Goal: Transaction & Acquisition: Purchase product/service

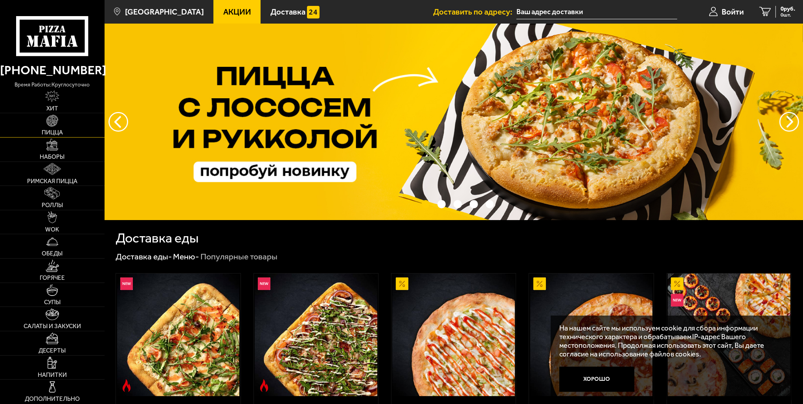
click at [71, 118] on link "Пицца" at bounding box center [52, 125] width 105 height 24
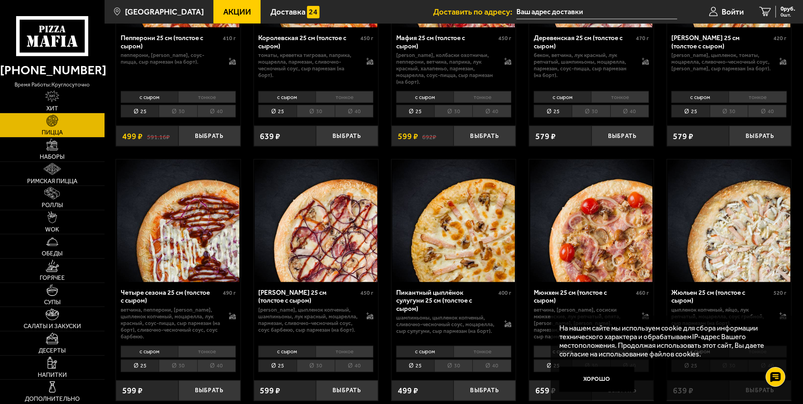
scroll to position [1100, 0]
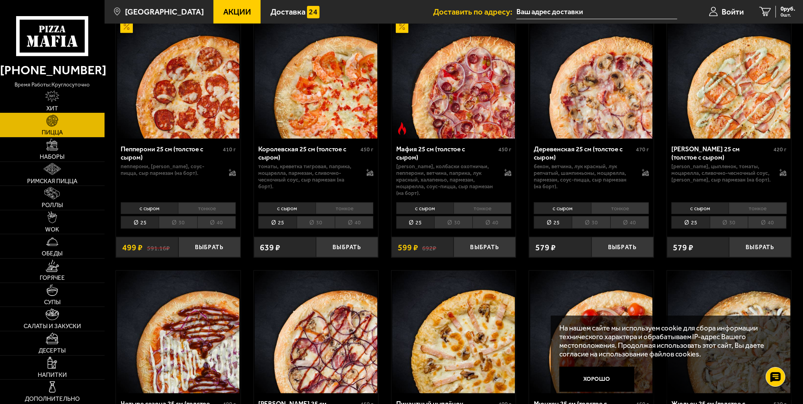
click at [64, 101] on link "Хит" at bounding box center [52, 101] width 105 height 24
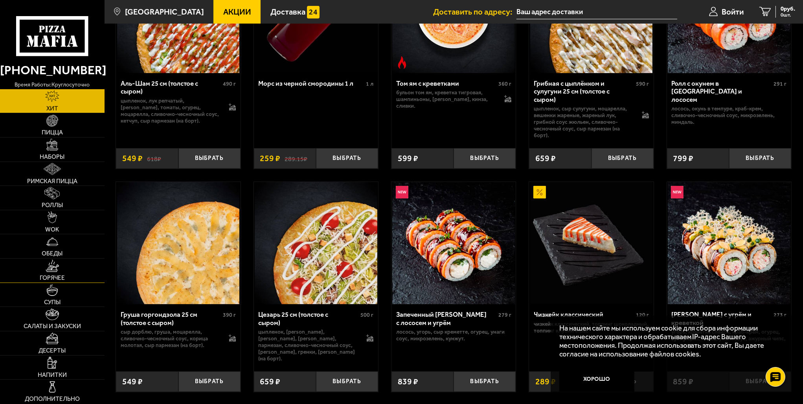
scroll to position [157, 0]
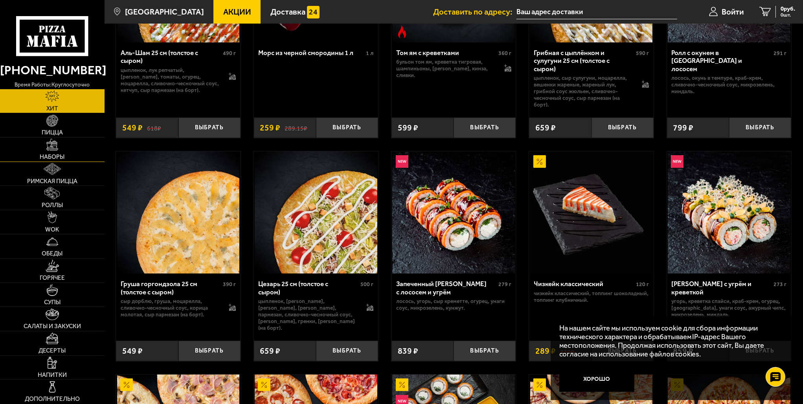
click at [58, 149] on img at bounding box center [52, 145] width 12 height 12
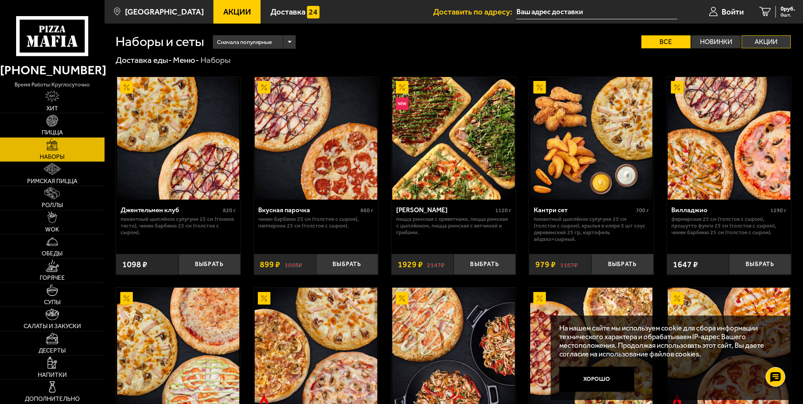
click at [765, 40] on label "Акции" at bounding box center [767, 41] width 50 height 13
click at [0, 0] on input "Акции" at bounding box center [0, 0] width 0 height 0
click at [55, 93] on img at bounding box center [52, 96] width 14 height 12
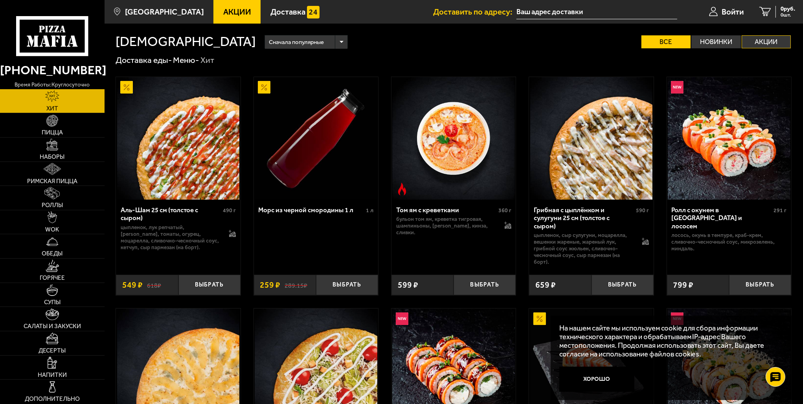
click at [779, 46] on label "Акции" at bounding box center [767, 41] width 50 height 13
click at [0, 0] on input "Акции" at bounding box center [0, 0] width 0 height 0
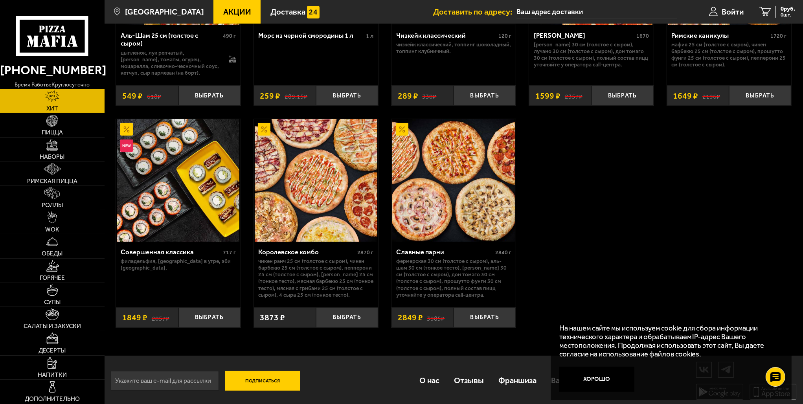
scroll to position [177, 0]
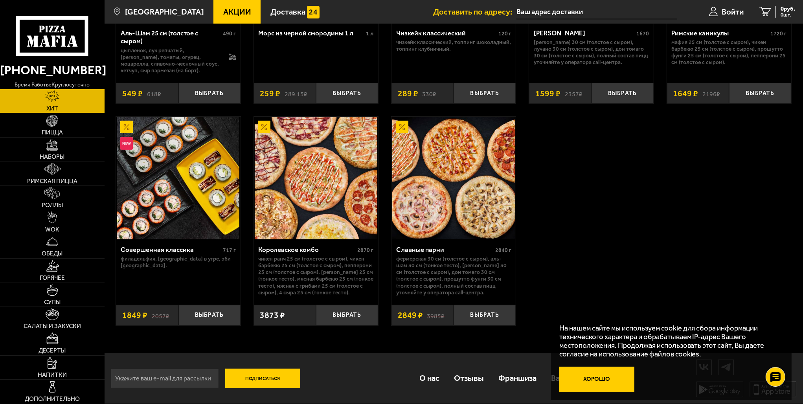
click at [606, 382] on button "Хорошо" at bounding box center [596, 379] width 75 height 25
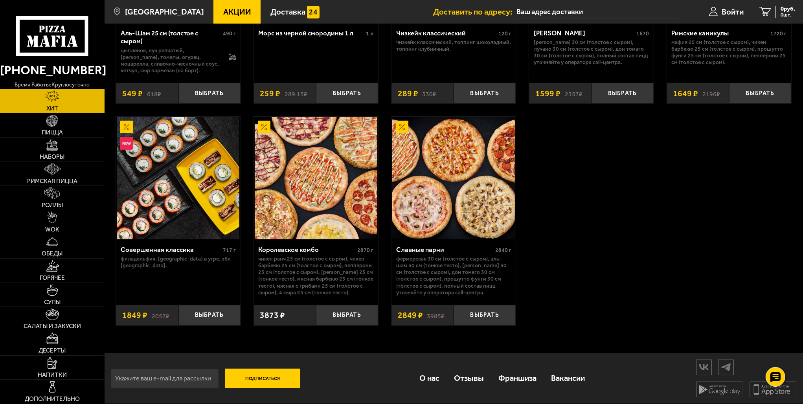
click at [65, 29] on icon at bounding box center [52, 36] width 72 height 40
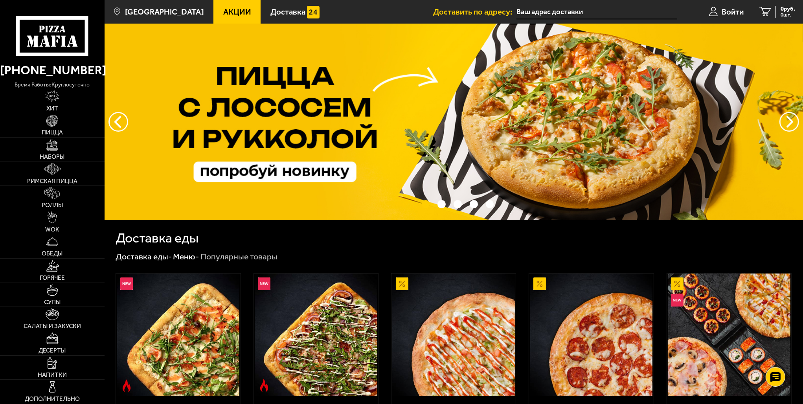
click at [223, 8] on span "Акции" at bounding box center [237, 12] width 28 height 8
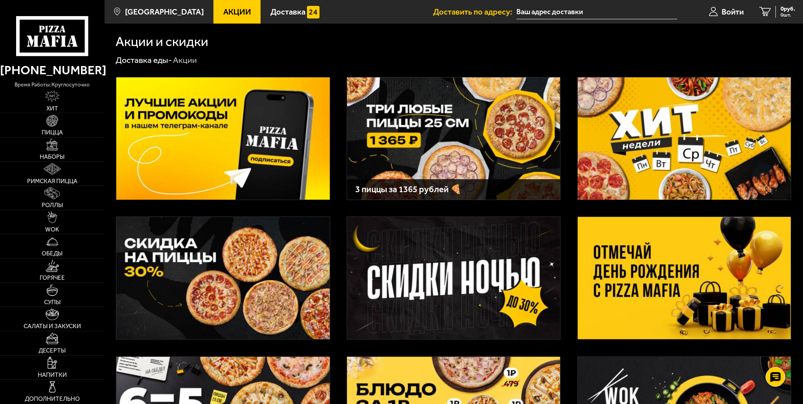
click at [437, 259] on img at bounding box center [453, 278] width 213 height 122
click at [65, 124] on link "Пицца" at bounding box center [52, 125] width 105 height 24
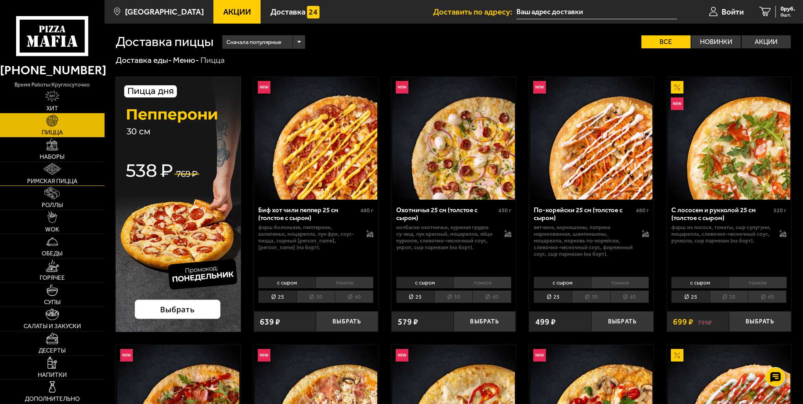
click at [47, 168] on img at bounding box center [52, 169] width 17 height 12
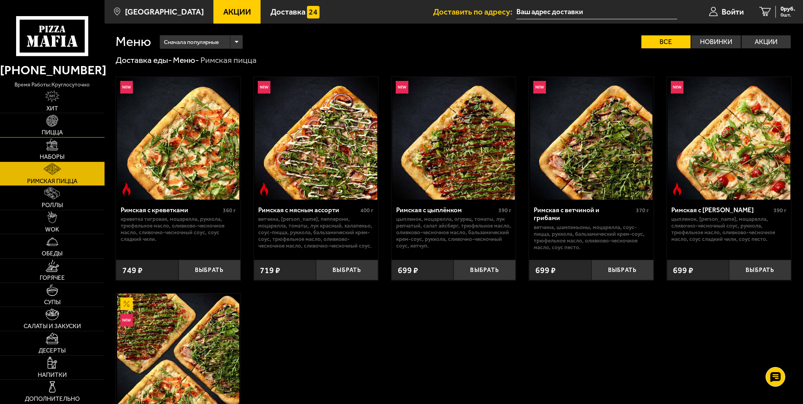
click at [58, 130] on span "Пицца" at bounding box center [52, 133] width 21 height 6
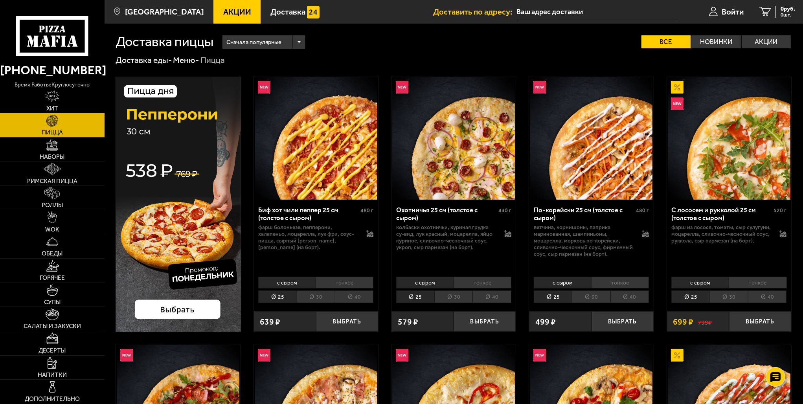
click at [297, 43] on div "Сначала популярные" at bounding box center [263, 41] width 83 height 13
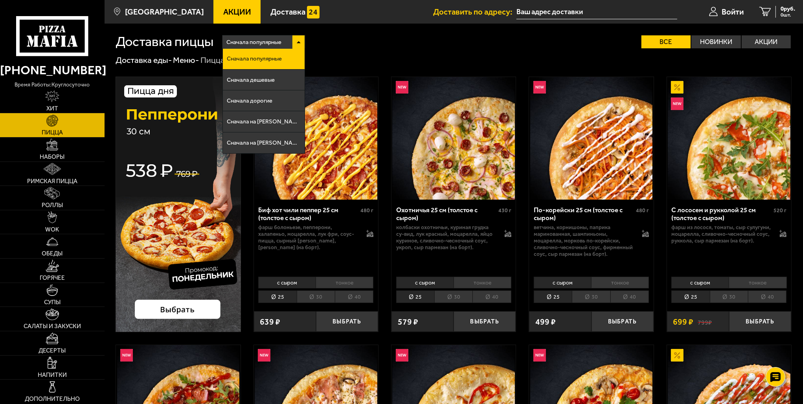
click at [360, 47] on div "Сначала популярные Сначала популярные Сначала дешевые Сначала дорогие Сначала н…" at bounding box center [502, 41] width 578 height 13
click at [295, 38] on div "Сначала популярные" at bounding box center [263, 41] width 83 height 13
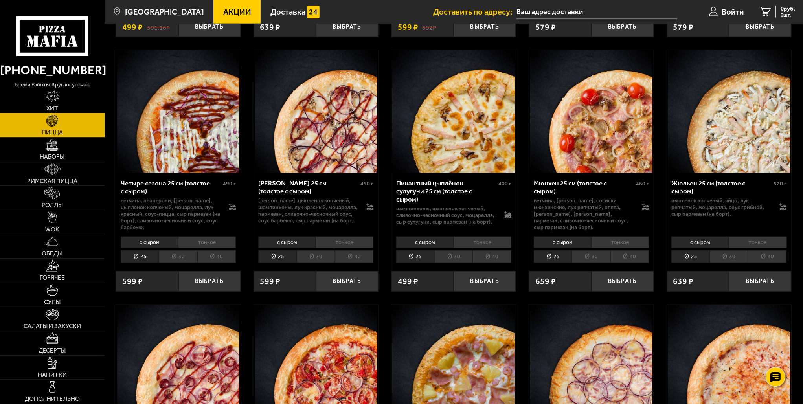
scroll to position [1336, 0]
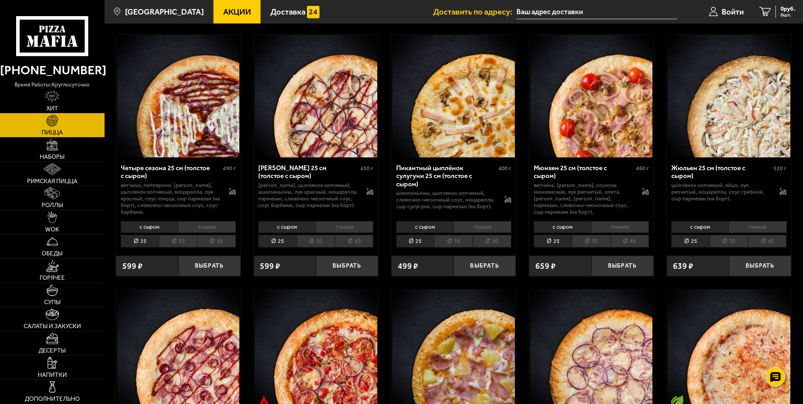
click at [454, 235] on li "30" at bounding box center [453, 241] width 38 height 13
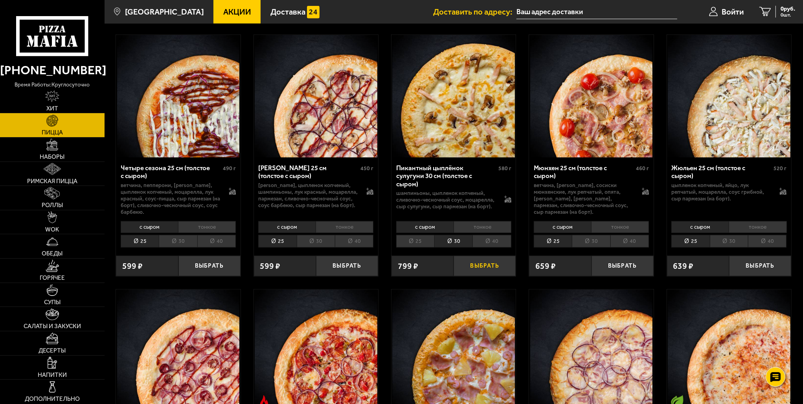
click at [480, 256] on button "Выбрать" at bounding box center [485, 266] width 62 height 20
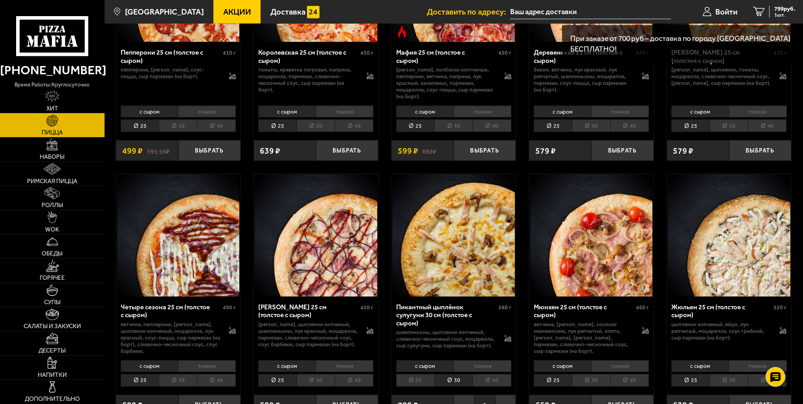
scroll to position [1258, 0]
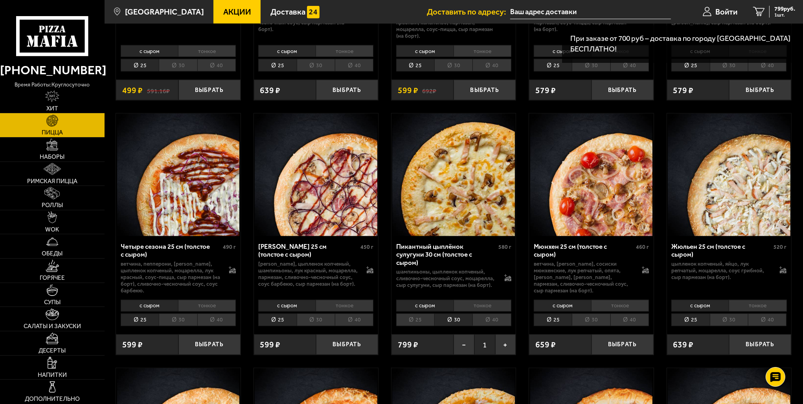
click at [478, 300] on li "тонкое" at bounding box center [483, 306] width 58 height 12
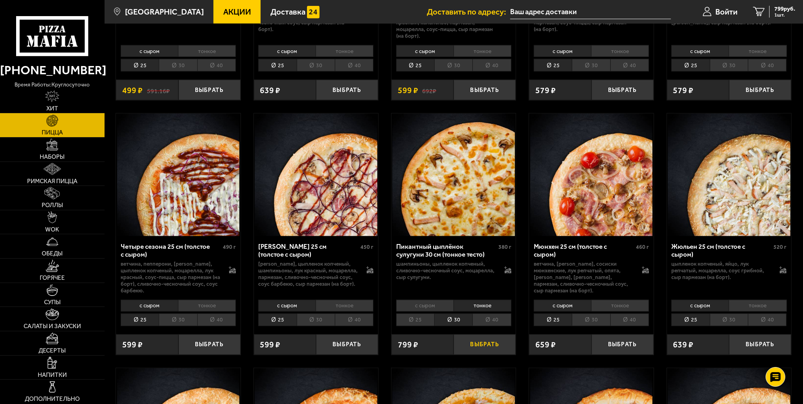
click at [479, 334] on button "Выбрать" at bounding box center [485, 344] width 62 height 20
click at [782, 11] on span "1598 руб." at bounding box center [783, 9] width 24 height 6
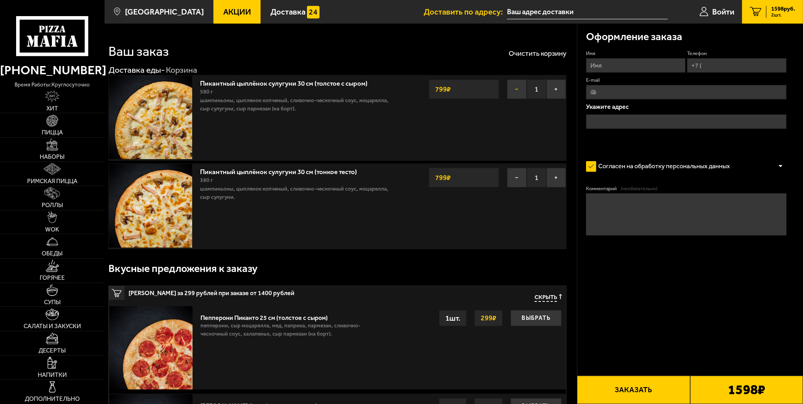
click at [518, 89] on button "−" at bounding box center [517, 89] width 20 height 20
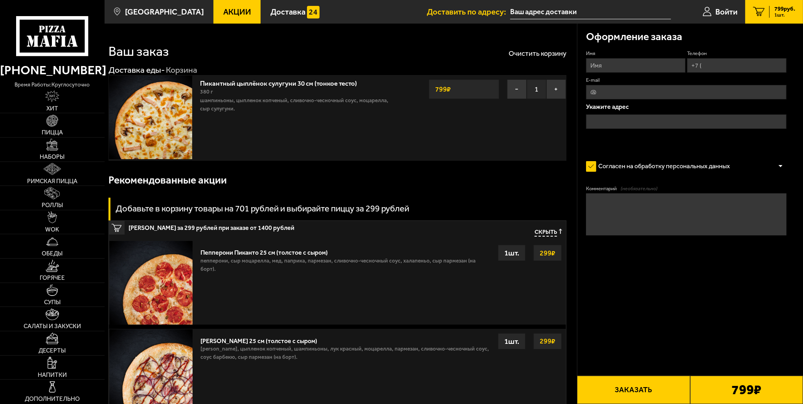
click at [224, 77] on link "Пикантный цыплёнок сулугуни 30 см (тонкое тесто)" at bounding box center [282, 82] width 165 height 10
click at [56, 122] on img at bounding box center [52, 121] width 12 height 12
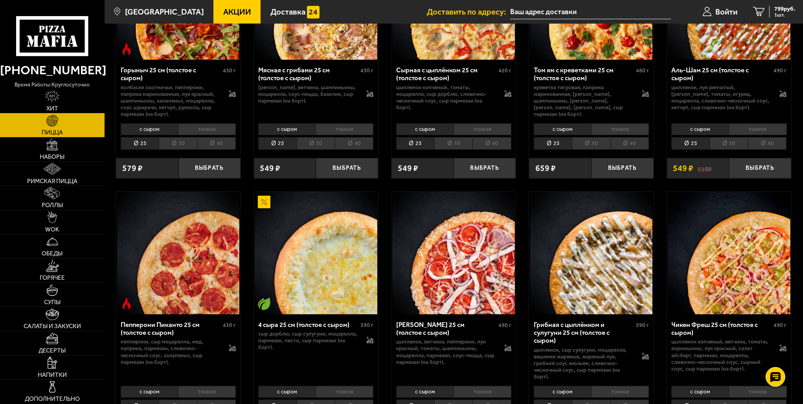
scroll to position [393, 0]
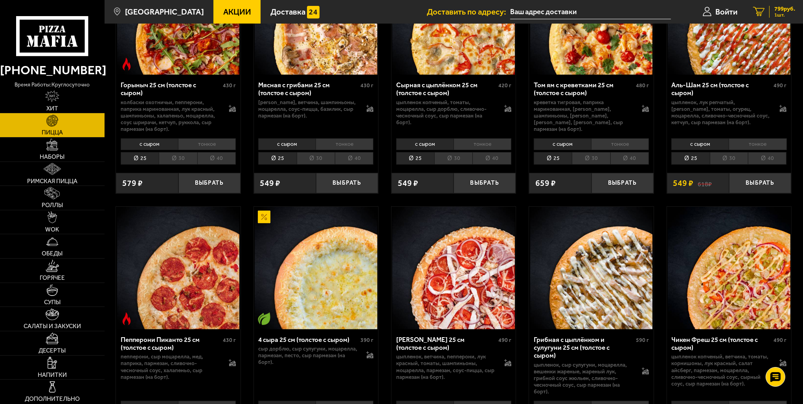
click at [789, 6] on span "799 руб." at bounding box center [784, 9] width 21 height 6
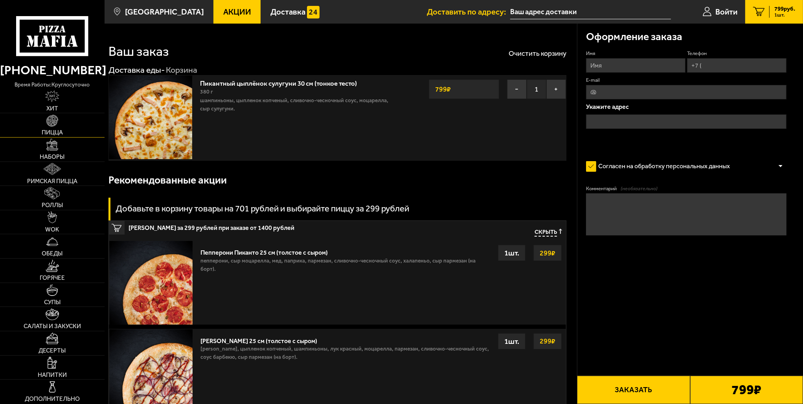
click at [67, 124] on link "Пицца" at bounding box center [52, 125] width 105 height 24
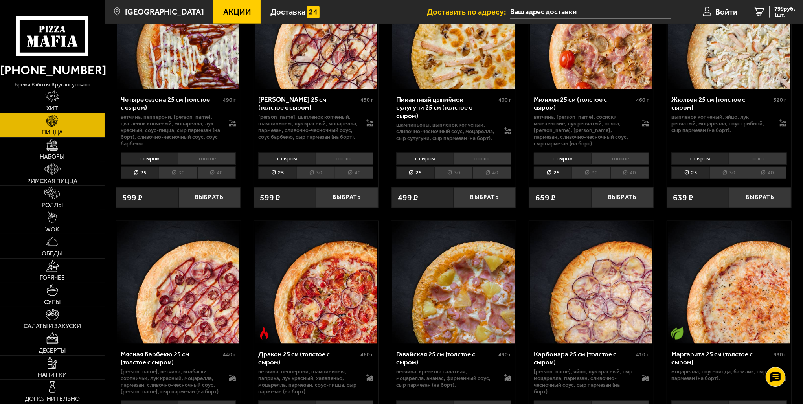
scroll to position [1493, 0]
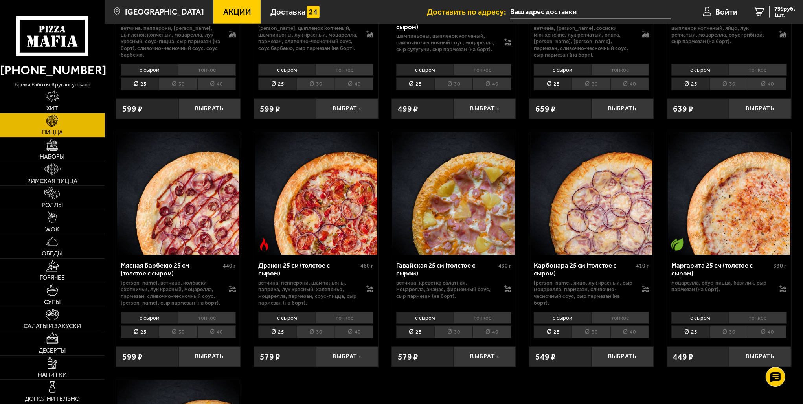
click at [750, 312] on li "тонкое" at bounding box center [758, 318] width 58 height 12
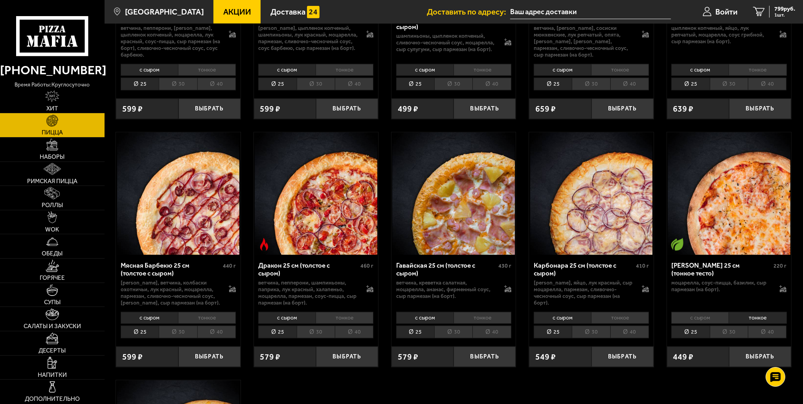
click at [715, 312] on li "с сыром" at bounding box center [699, 318] width 57 height 12
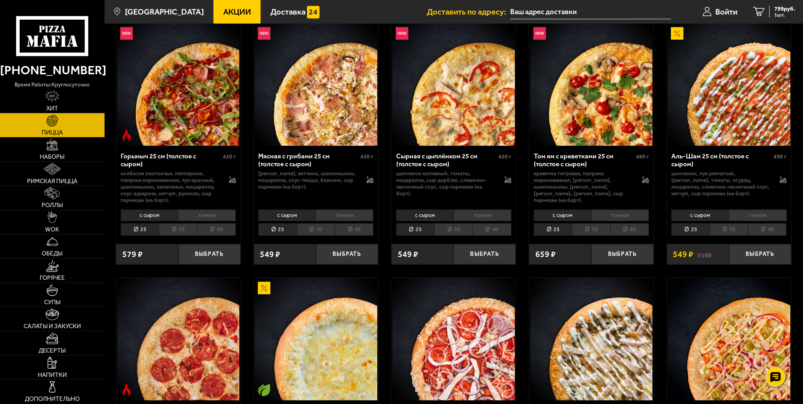
scroll to position [472, 0]
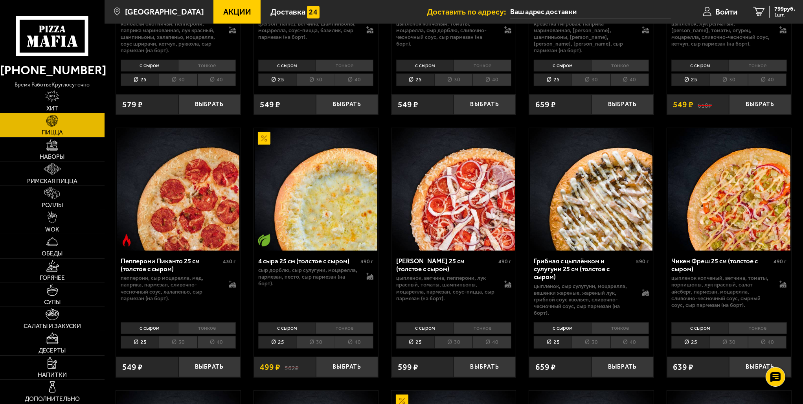
click at [310, 340] on li "30" at bounding box center [316, 342] width 38 height 13
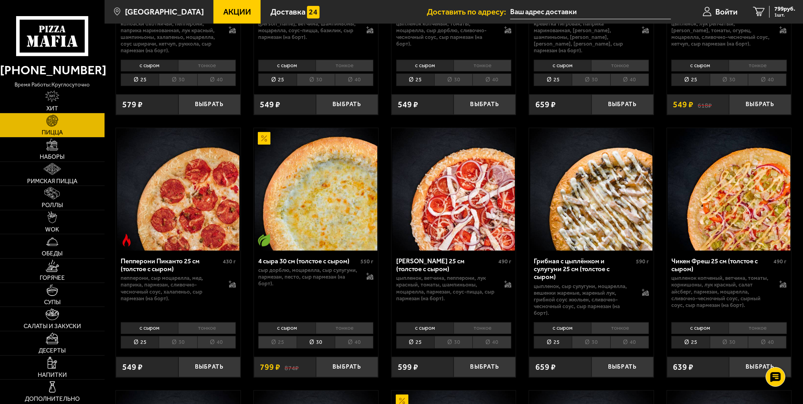
click at [340, 326] on li "тонкое" at bounding box center [345, 328] width 58 height 12
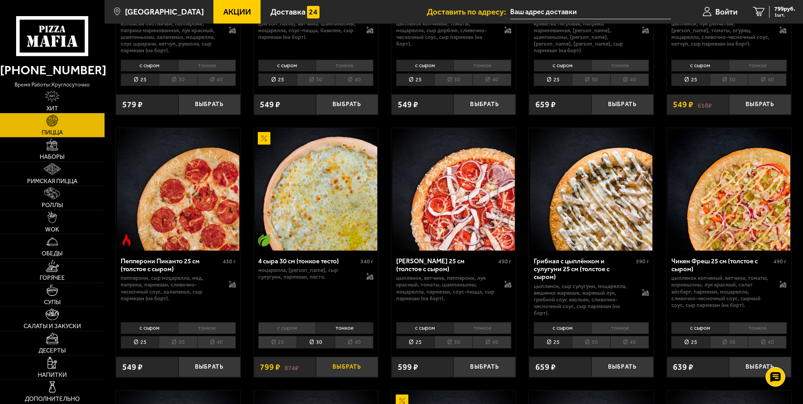
click at [335, 368] on button "Выбрать" at bounding box center [347, 367] width 62 height 20
click at [779, 11] on span "1598 руб." at bounding box center [783, 9] width 24 height 6
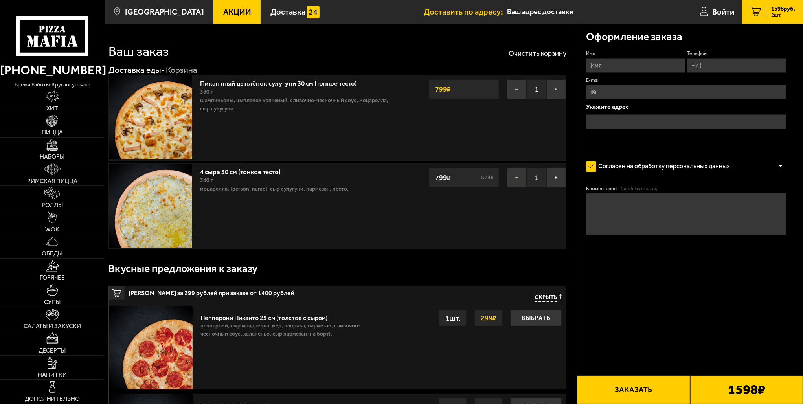
click at [517, 180] on button "−" at bounding box center [517, 178] width 20 height 20
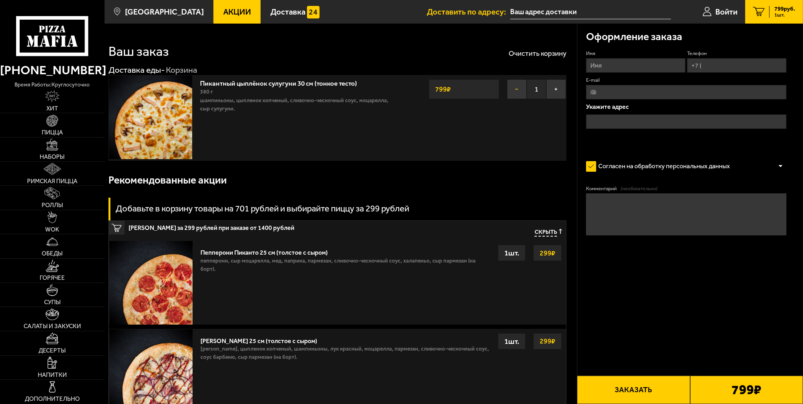
click at [519, 89] on button "−" at bounding box center [517, 89] width 20 height 20
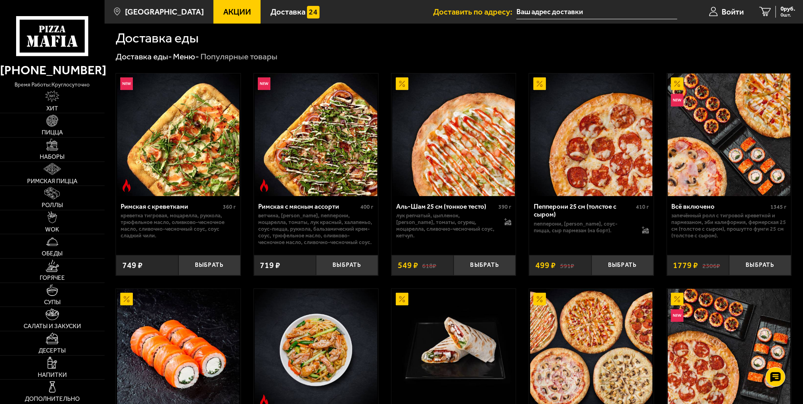
scroll to position [197, 0]
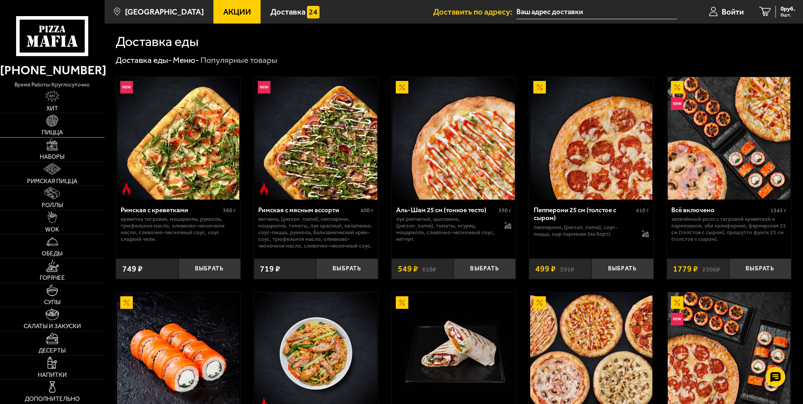
click at [61, 126] on link "Пицца" at bounding box center [52, 125] width 105 height 24
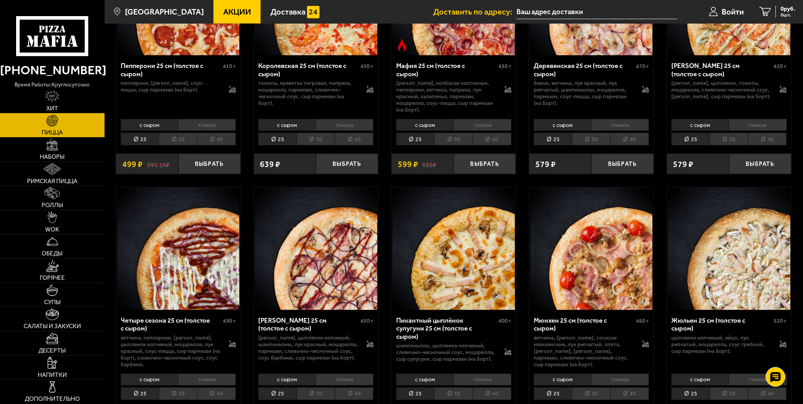
scroll to position [1179, 0]
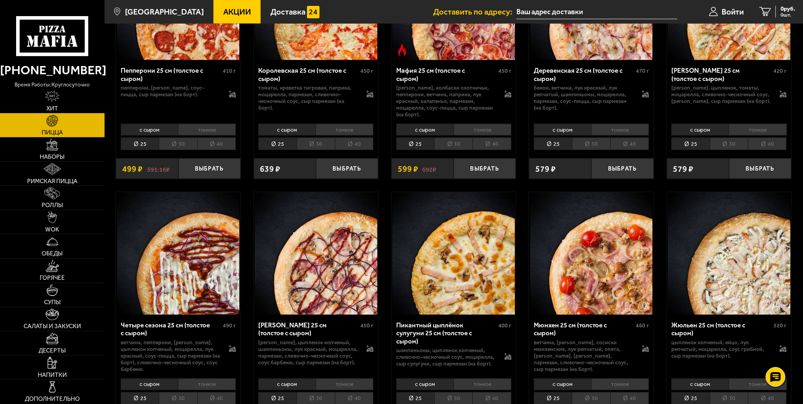
click at [474, 378] on li "тонкое" at bounding box center [483, 384] width 58 height 12
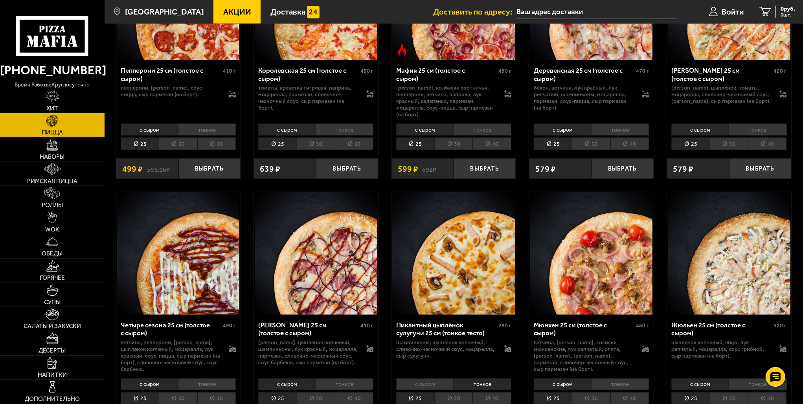
click at [446, 392] on li "30" at bounding box center [453, 398] width 38 height 13
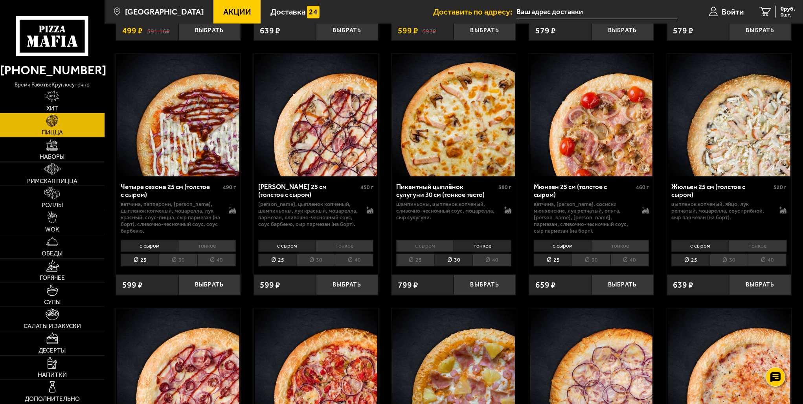
scroll to position [1336, 0]
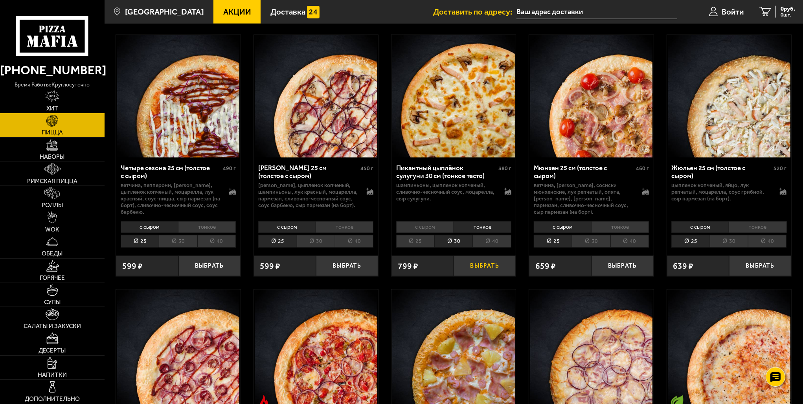
click at [484, 256] on button "Выбрать" at bounding box center [485, 266] width 62 height 20
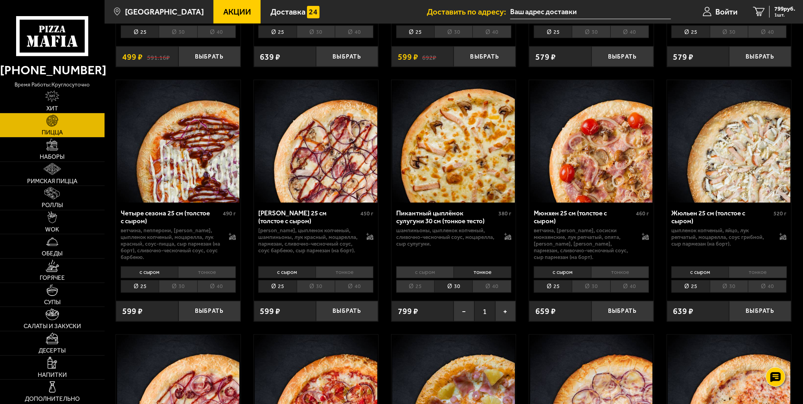
scroll to position [1297, 0]
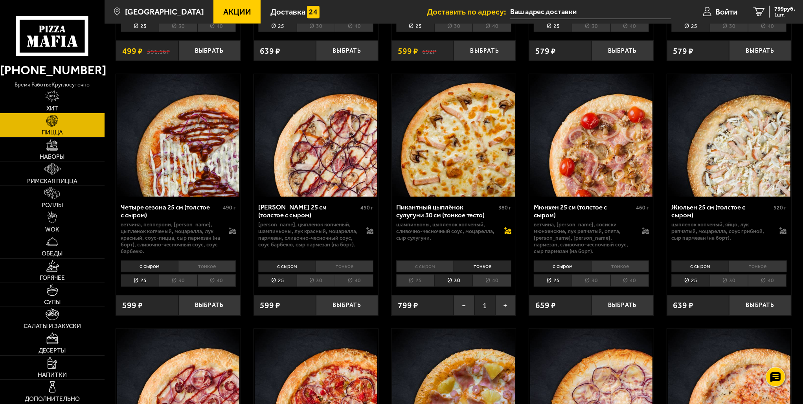
click at [509, 229] on icon at bounding box center [508, 232] width 7 height 6
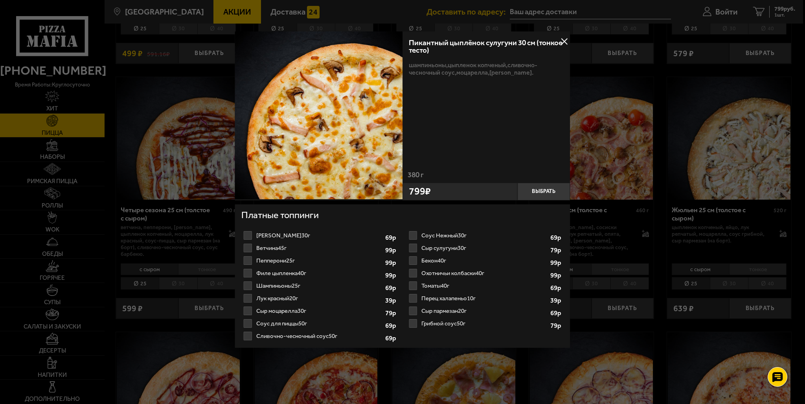
click at [609, 235] on div at bounding box center [402, 202] width 805 height 404
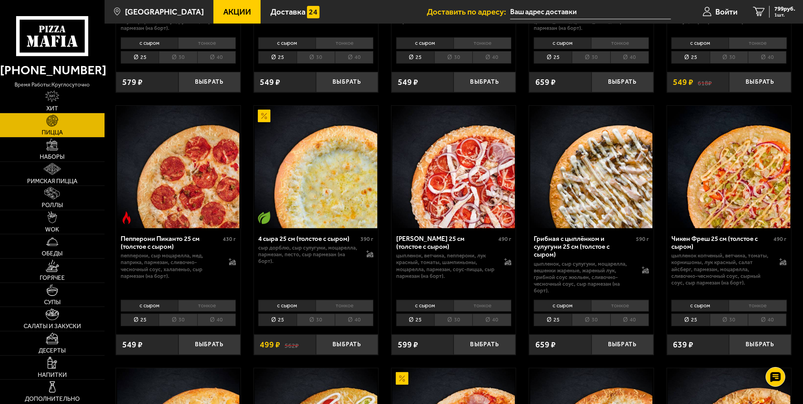
scroll to position [472, 0]
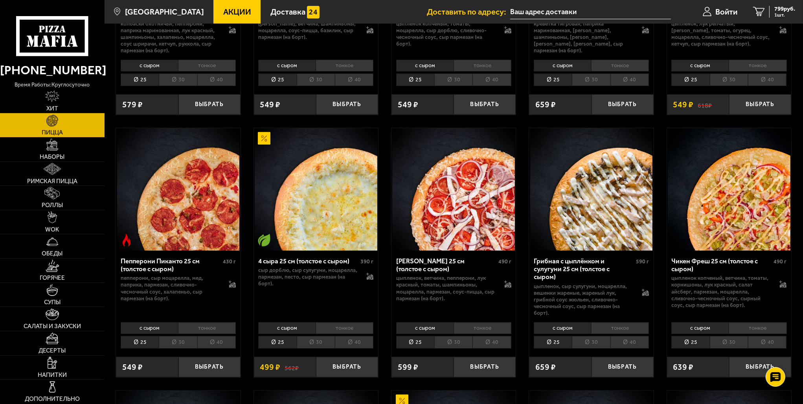
click at [320, 342] on li "30" at bounding box center [316, 342] width 38 height 13
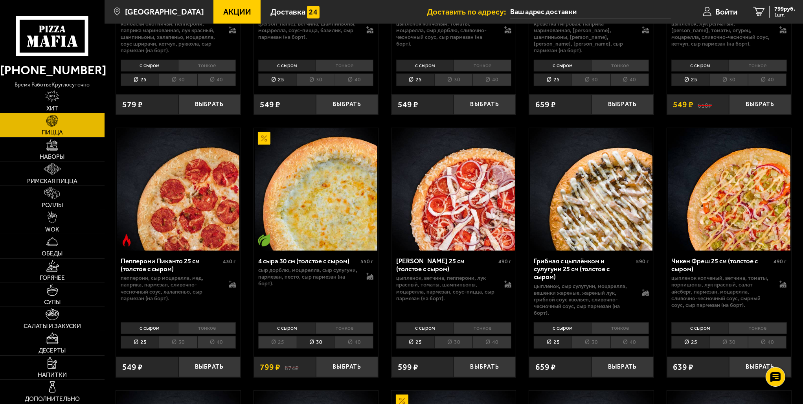
click at [340, 327] on li "тонкое" at bounding box center [345, 328] width 58 height 12
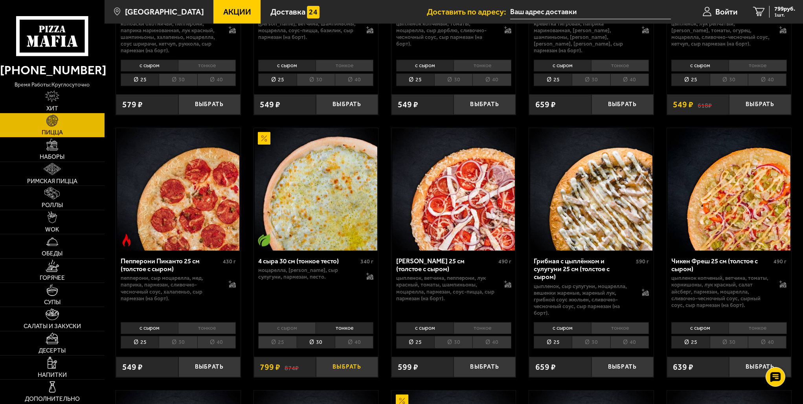
click at [343, 366] on button "Выбрать" at bounding box center [347, 367] width 62 height 20
click at [780, 11] on span "1598 руб." at bounding box center [783, 9] width 24 height 6
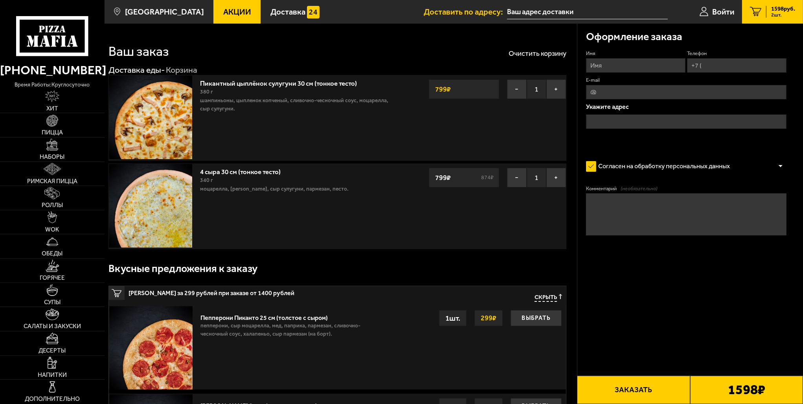
click at [604, 13] on input "text" at bounding box center [587, 12] width 161 height 15
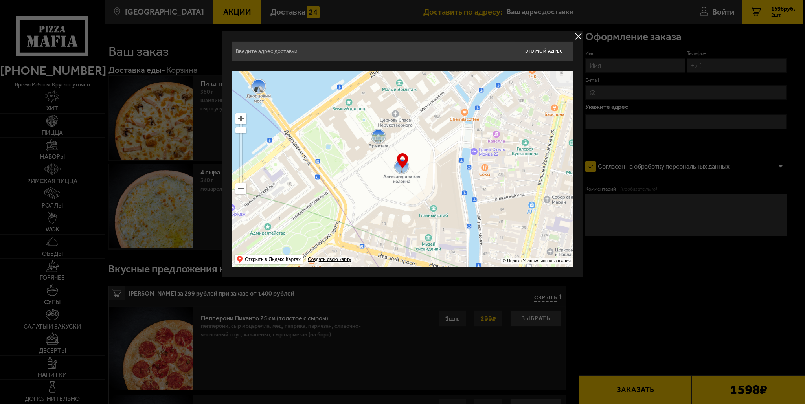
click at [380, 56] on input "text" at bounding box center [372, 51] width 283 height 20
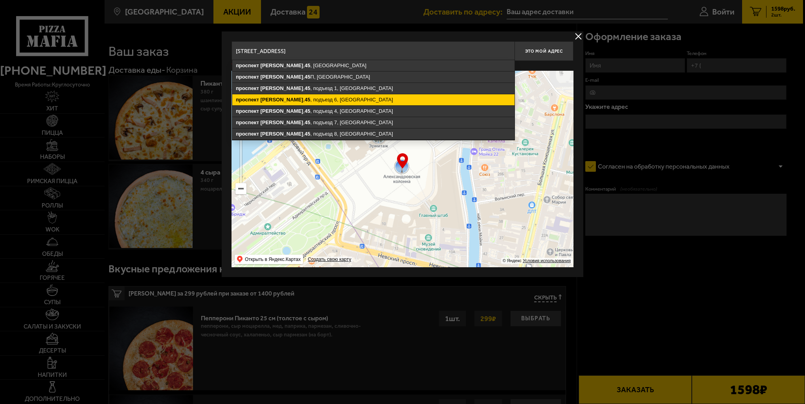
click at [351, 94] on ymaps "[STREET_ADDRESS]" at bounding box center [373, 99] width 282 height 11
type input "[STREET_ADDRESS]"
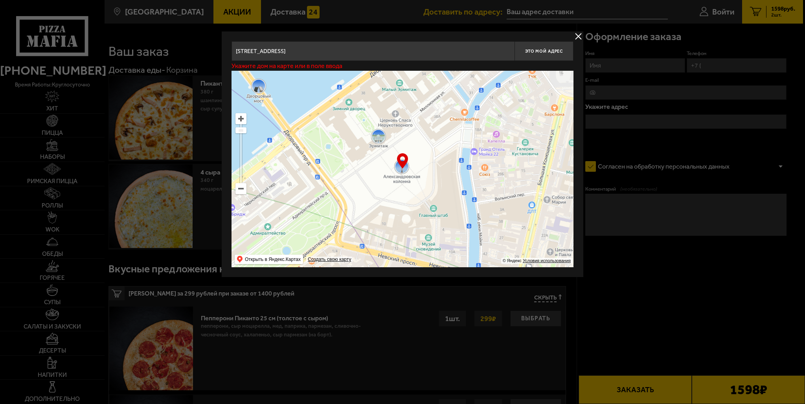
type input "[STREET_ADDRESS]"
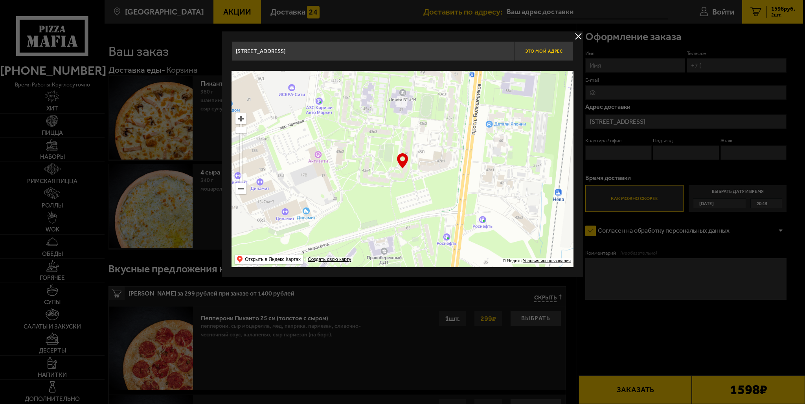
click at [536, 46] on button "Это мой адрес" at bounding box center [543, 51] width 59 height 20
type input "[STREET_ADDRESS]"
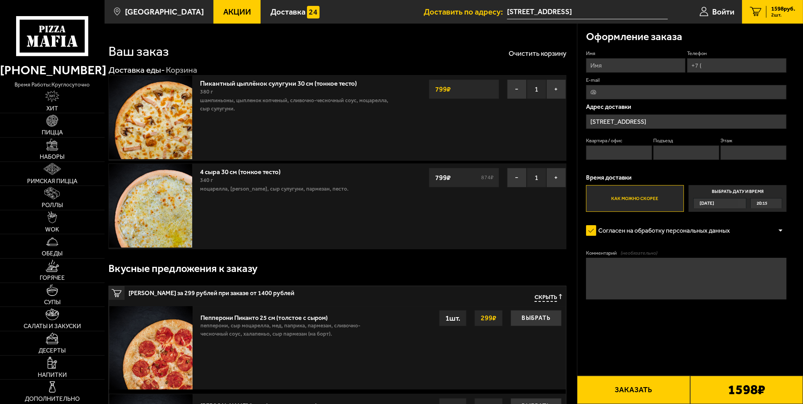
click at [615, 152] on input "Квартира / офис" at bounding box center [619, 152] width 66 height 15
type input "193"
click at [678, 149] on input "Подъезд" at bounding box center [686, 152] width 66 height 15
type input "6"
click at [734, 155] on input "Этаж" at bounding box center [753, 152] width 66 height 15
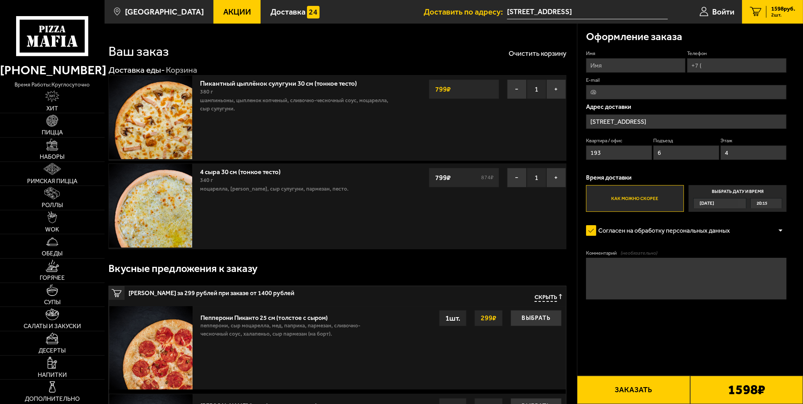
type input "4"
click at [672, 230] on label "Согласен на обработку персональных данных" at bounding box center [662, 230] width 152 height 17
click at [0, 0] on input "Согласен на обработку персональных данных" at bounding box center [0, 0] width 0 height 0
click at [671, 230] on label "Согласен на обработку персональных данных" at bounding box center [662, 230] width 152 height 17
click at [0, 0] on input "Согласен на обработку персональных данных" at bounding box center [0, 0] width 0 height 0
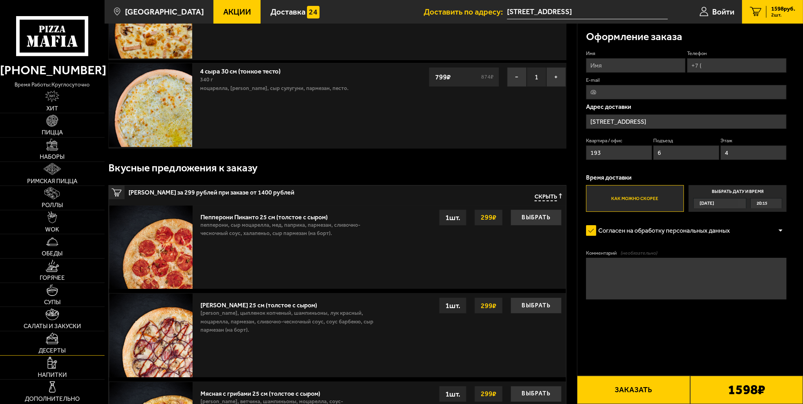
scroll to position [197, 0]
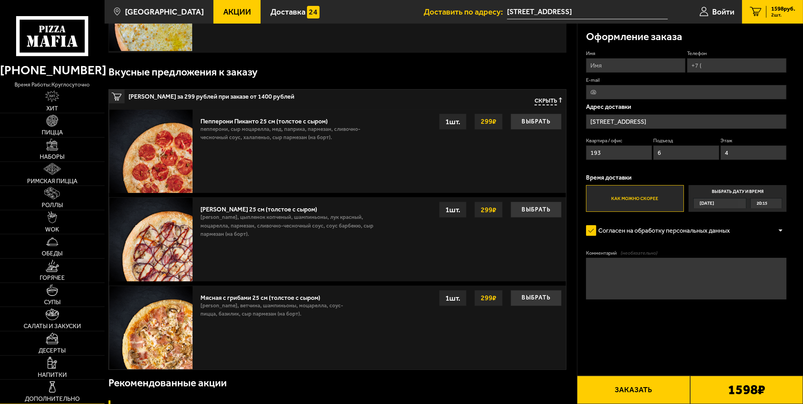
click at [57, 386] on img at bounding box center [52, 387] width 12 height 12
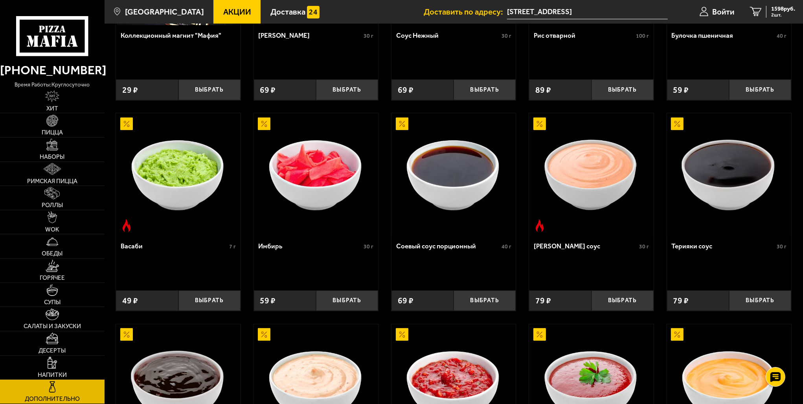
scroll to position [157, 0]
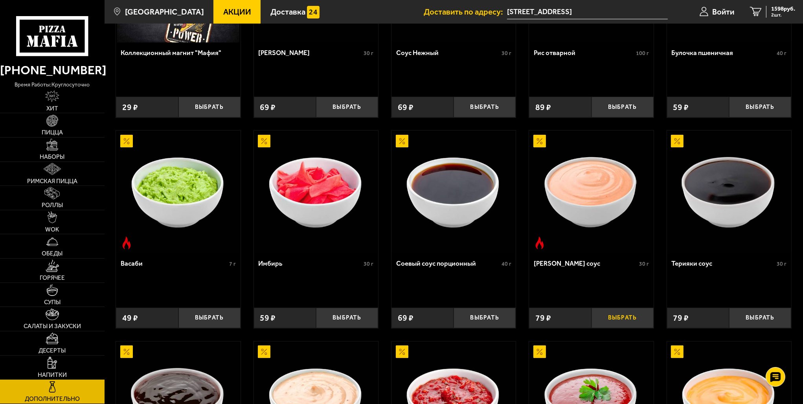
click at [613, 316] on button "Выбрать" at bounding box center [622, 318] width 62 height 20
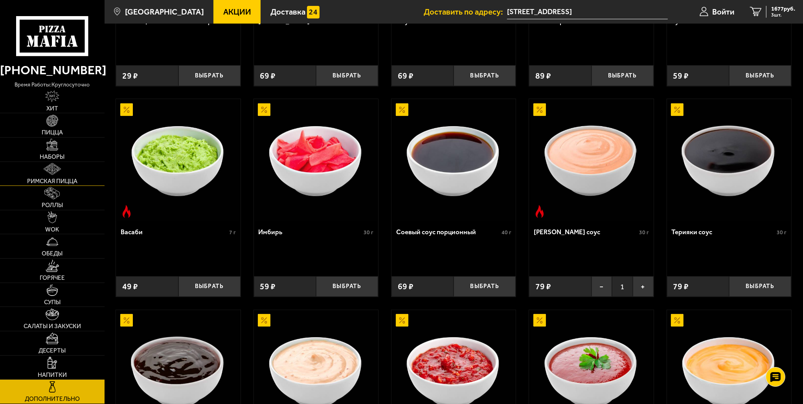
scroll to position [79, 0]
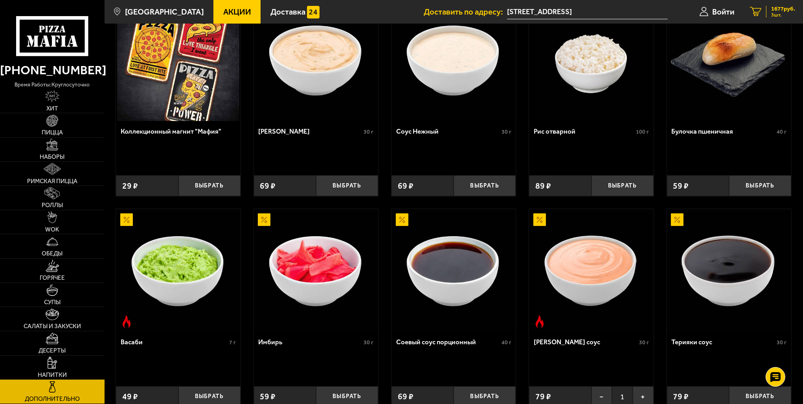
click at [777, 11] on span "1677 руб." at bounding box center [783, 9] width 24 height 6
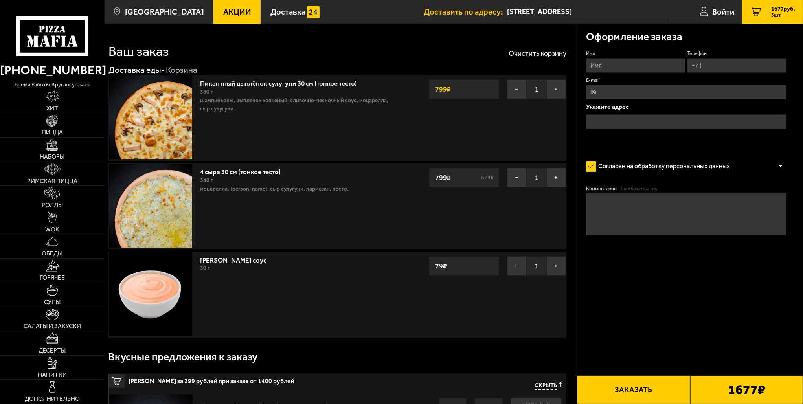
type input "[STREET_ADDRESS]"
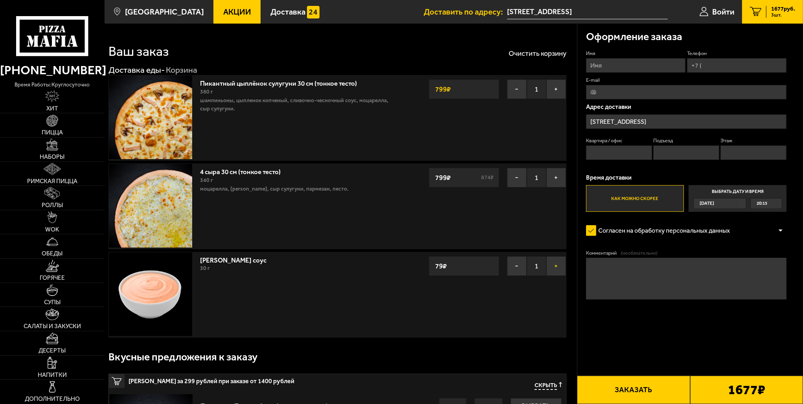
click at [556, 268] on button "+" at bounding box center [556, 266] width 20 height 20
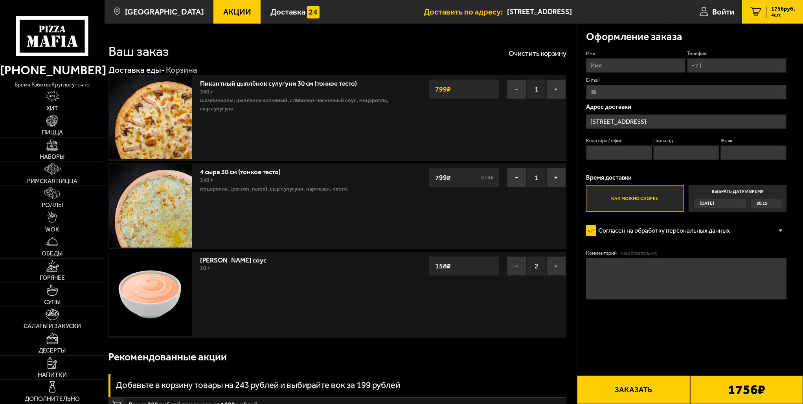
click at [629, 63] on input "Имя" at bounding box center [635, 65] width 99 height 15
type input "Артм"
type input "+7 ("
type input "[EMAIL_ADDRESS][DOMAIN_NAME]"
click at [622, 152] on input "270" at bounding box center [619, 152] width 66 height 15
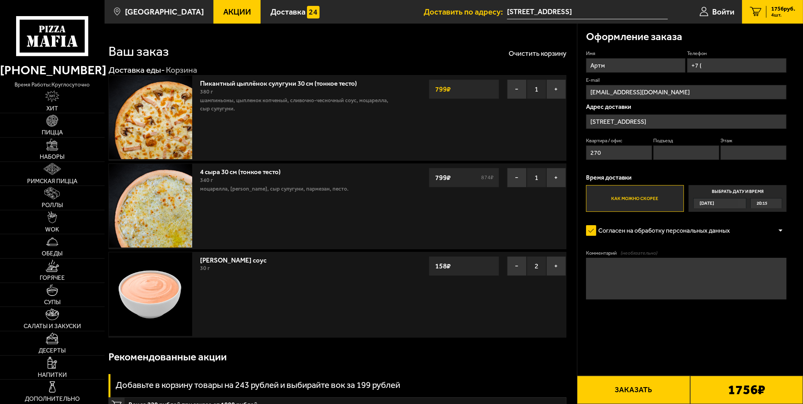
drag, startPoint x: 612, startPoint y: 152, endPoint x: 588, endPoint y: 153, distance: 24.0
click at [588, 153] on input "270" at bounding box center [619, 152] width 66 height 15
type input "193"
click at [663, 150] on input "Подъезд" at bounding box center [686, 152] width 66 height 15
drag, startPoint x: 702, startPoint y: 123, endPoint x: 682, endPoint y: 124, distance: 20.5
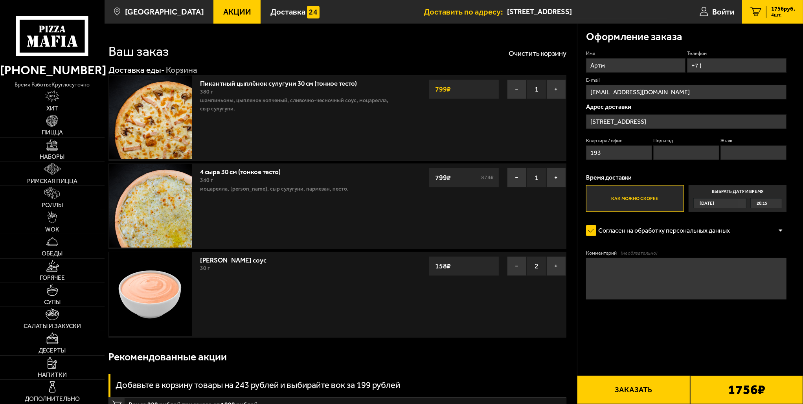
click at [682, 124] on input "[STREET_ADDRESS]" at bounding box center [686, 121] width 201 height 15
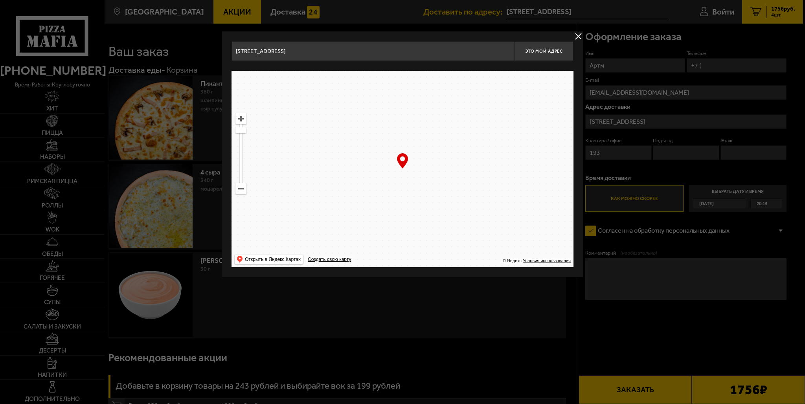
click at [680, 124] on div at bounding box center [402, 202] width 805 height 404
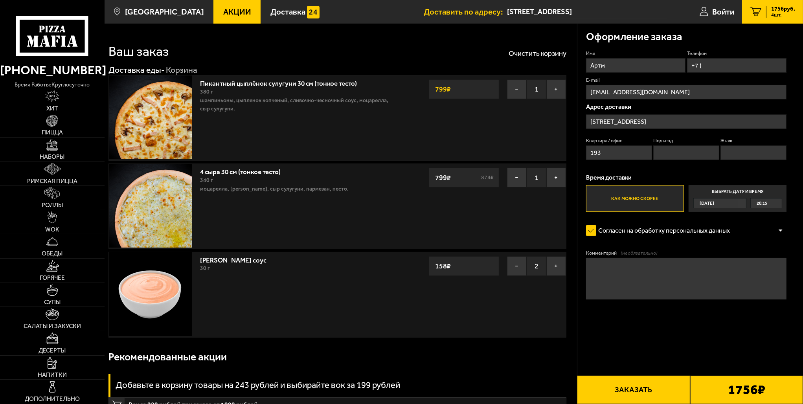
drag, startPoint x: 707, startPoint y: 123, endPoint x: 667, endPoint y: 124, distance: 40.1
click at [667, 124] on input "[STREET_ADDRESS]" at bounding box center [686, 121] width 201 height 15
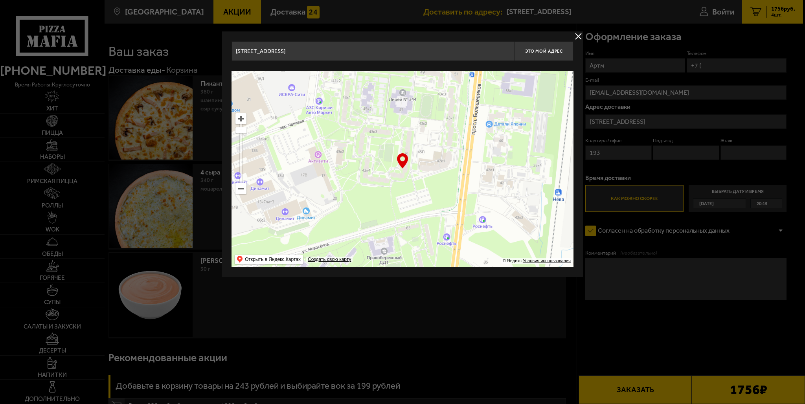
click at [575, 33] on button "delivery type" at bounding box center [578, 36] width 10 height 10
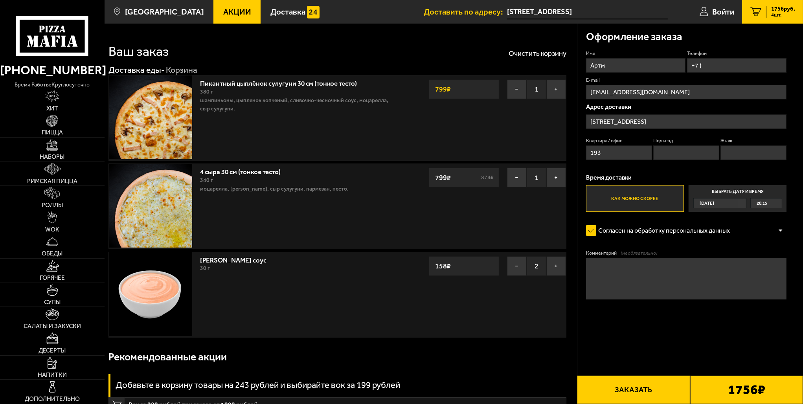
click at [683, 153] on input "Подъезд" at bounding box center [686, 152] width 66 height 15
click at [749, 151] on input "Этаж" at bounding box center [753, 152] width 66 height 15
type input "4"
click at [671, 157] on input "Подъезд" at bounding box center [686, 152] width 66 height 15
type input "6"
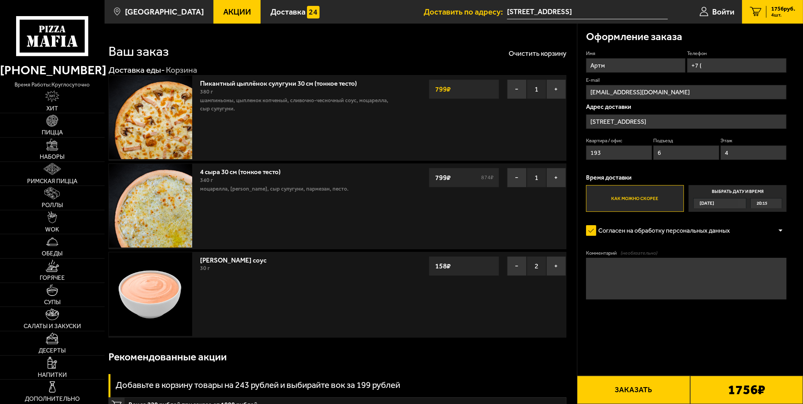
click at [660, 176] on p "Время доставки" at bounding box center [686, 178] width 201 height 6
click at [645, 384] on button "Заказать" at bounding box center [633, 390] width 113 height 28
click at [714, 65] on input "+7 (" at bounding box center [736, 65] width 99 height 15
type input "[PHONE_NUMBER]"
click at [691, 340] on form "Имя Артм Телефон Применить скидку Вы будете зарегистрированы автоматически. [PH…" at bounding box center [686, 199] width 201 height 299
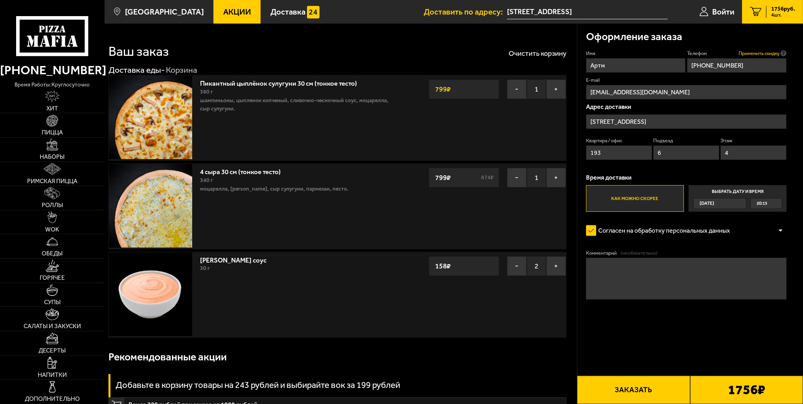
click at [777, 52] on span "Применить скидку" at bounding box center [758, 53] width 41 height 7
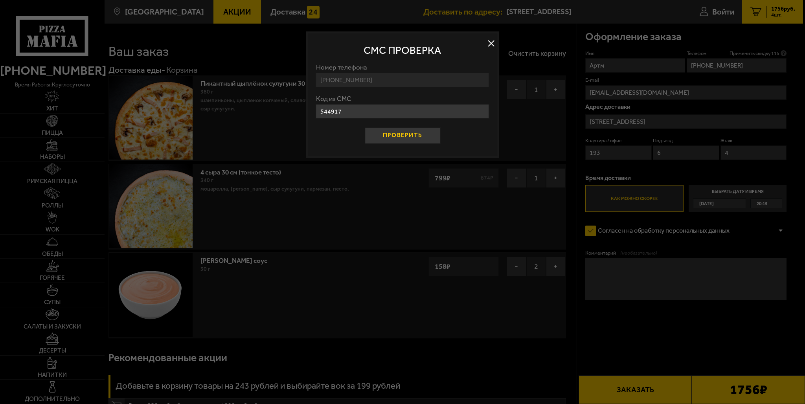
type input "544917"
click at [384, 132] on button "Проверить" at bounding box center [402, 135] width 75 height 17
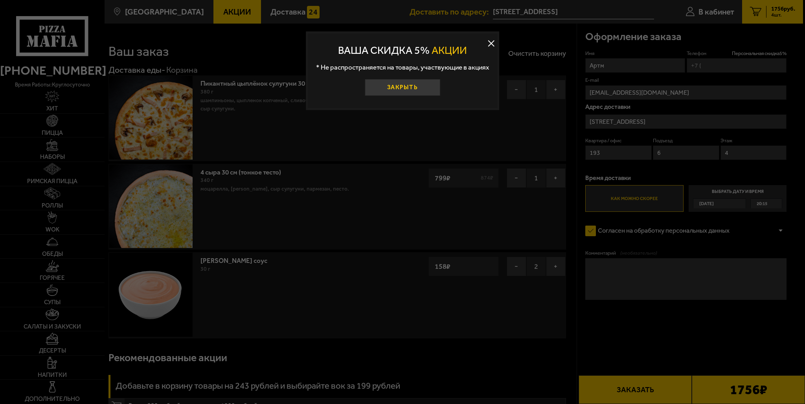
click at [399, 89] on button "Закрыть" at bounding box center [402, 87] width 75 height 17
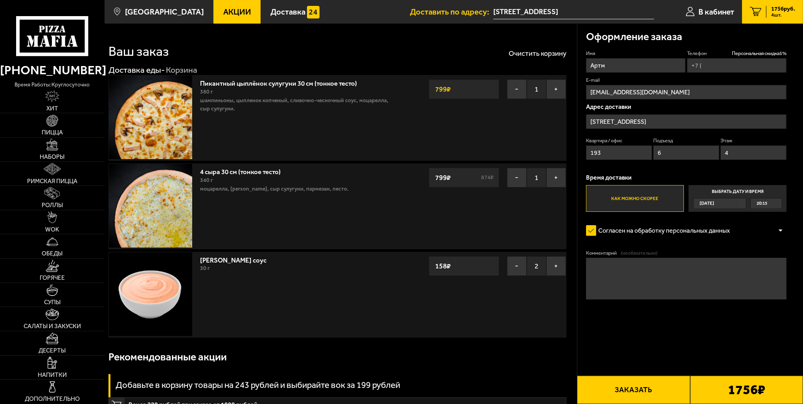
click at [734, 67] on input "Телефон Персональная скидка 5 %" at bounding box center [736, 65] width 99 height 15
type input "[PHONE_NUMBER]"
click at [680, 112] on div "Адрес доставки [STREET_ADDRESS], подъезд 6 Квартира / офис 193 Подъезд 6 Этаж 4" at bounding box center [686, 134] width 201 height 61
click at [741, 148] on input "4" at bounding box center [753, 152] width 66 height 15
click at [674, 390] on button "Заказать" at bounding box center [633, 390] width 113 height 28
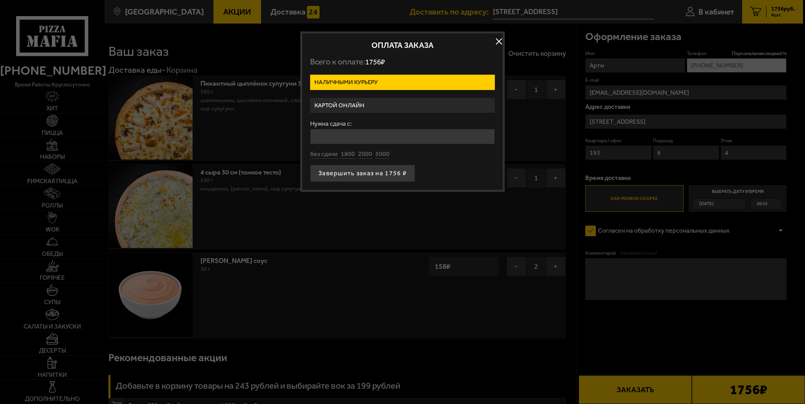
click at [350, 103] on label "Картой онлайн" at bounding box center [402, 105] width 185 height 15
click at [0, 0] on input "Картой онлайн" at bounding box center [0, 0] width 0 height 0
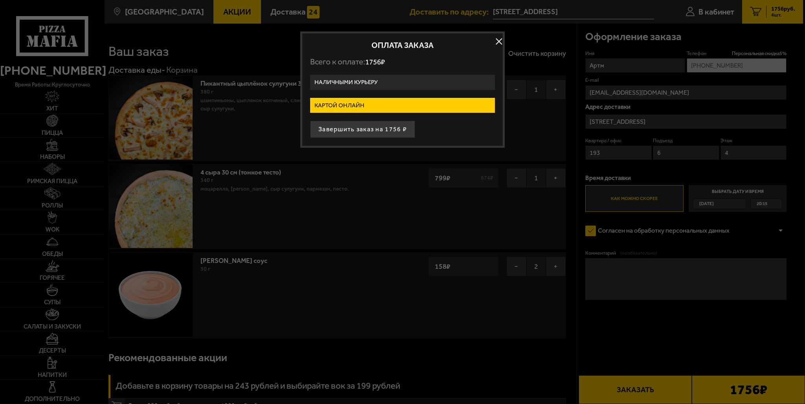
click at [384, 79] on label "Наличными курьеру" at bounding box center [402, 82] width 185 height 15
click at [0, 0] on input "Наличными курьеру" at bounding box center [0, 0] width 0 height 0
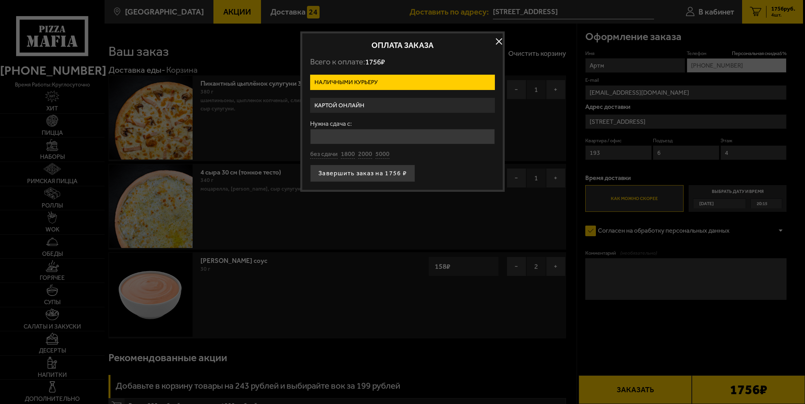
click at [344, 103] on label "Картой онлайн" at bounding box center [402, 105] width 185 height 15
click at [0, 0] on input "Картой онлайн" at bounding box center [0, 0] width 0 height 0
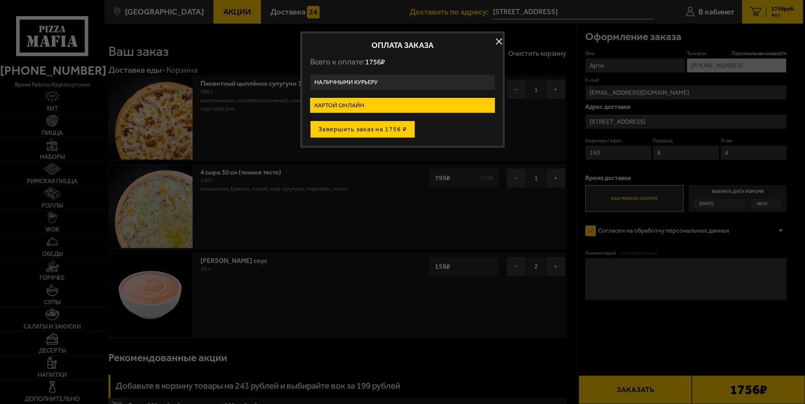
click at [377, 129] on button "Завершить заказ на 1756 ₽" at bounding box center [362, 129] width 105 height 17
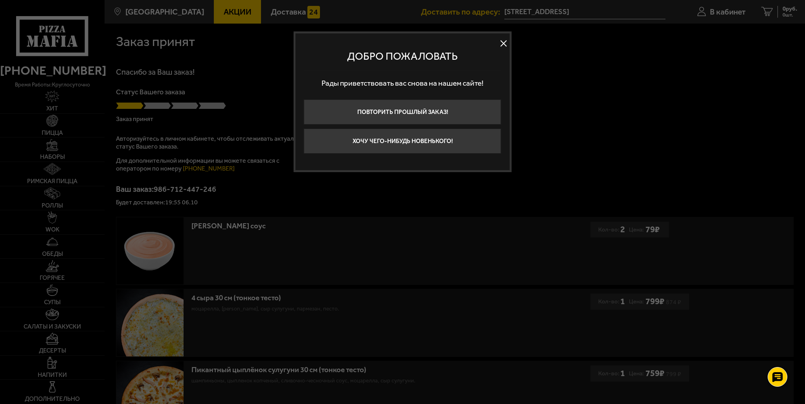
click at [503, 45] on button at bounding box center [504, 43] width 12 height 12
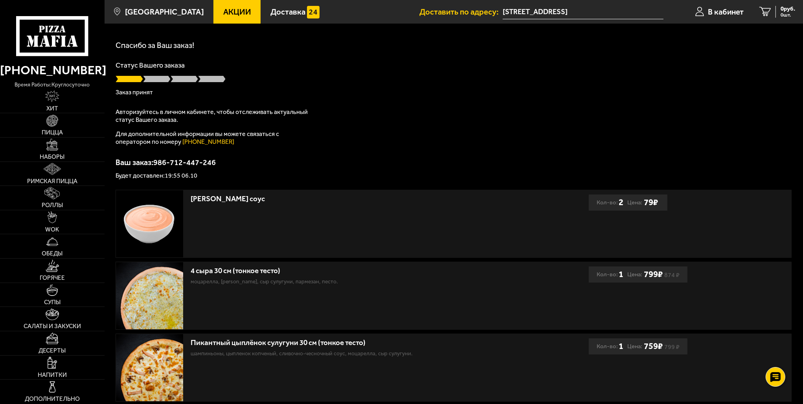
scroll to position [79, 0]
